Goal: Task Accomplishment & Management: Complete application form

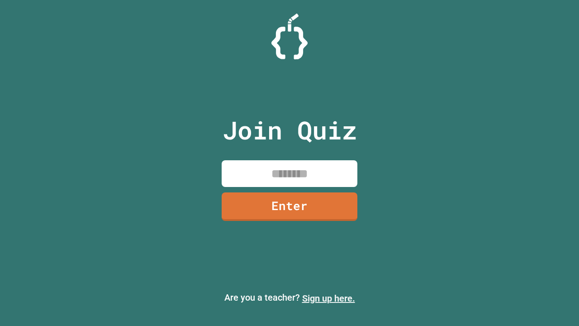
click at [329, 298] on link "Sign up here." at bounding box center [328, 298] width 53 height 11
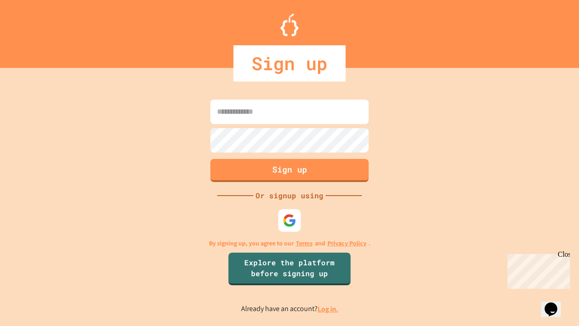
click at [329, 309] on link "Log in." at bounding box center [328, 309] width 21 height 10
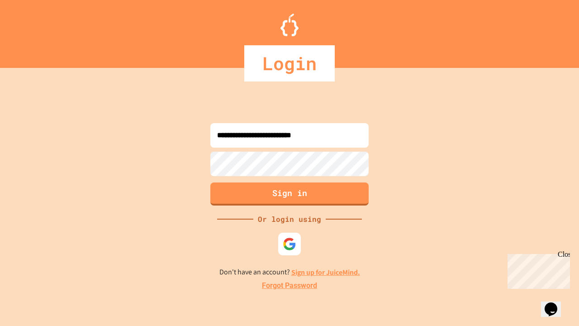
type input "**********"
